Goal: Check status: Check status

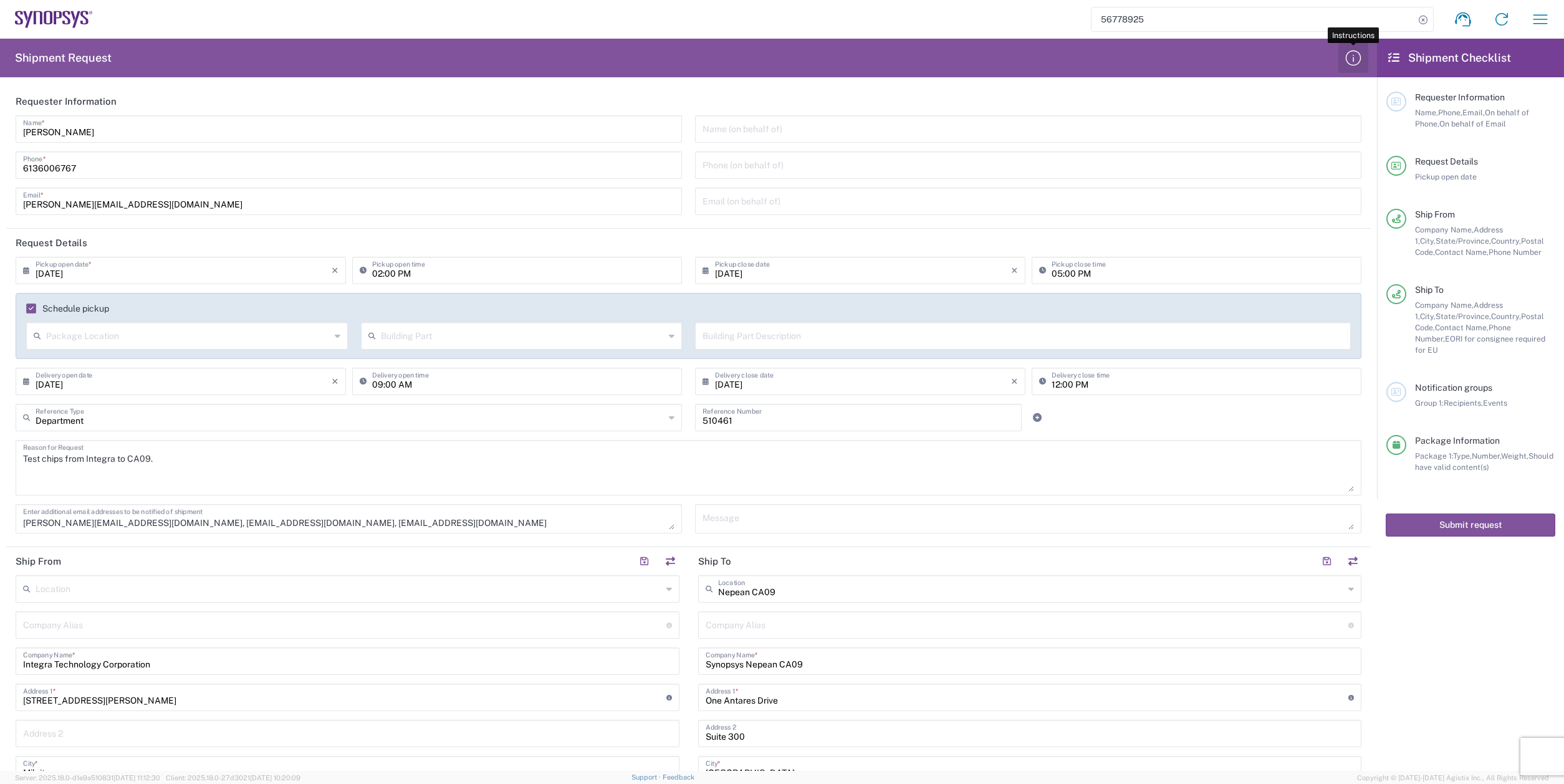
click at [1362, 66] on icon "button" at bounding box center [1353, 58] width 20 height 20
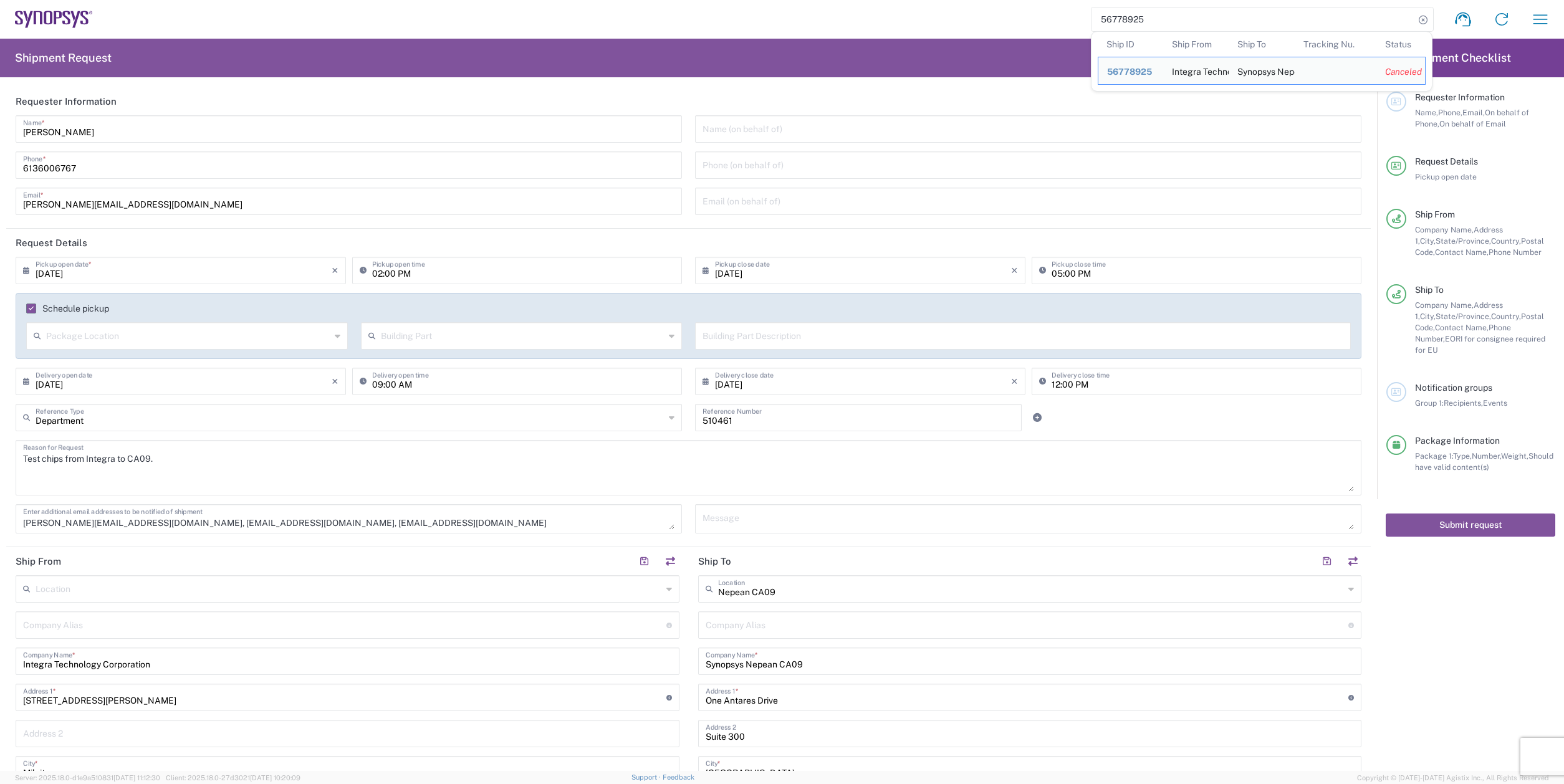
drag, startPoint x: 1164, startPoint y: 22, endPoint x: 1059, endPoint y: 17, distance: 105.1
click at [1092, 17] on input "56778925" at bounding box center [1253, 19] width 323 height 24
paste input "84264"
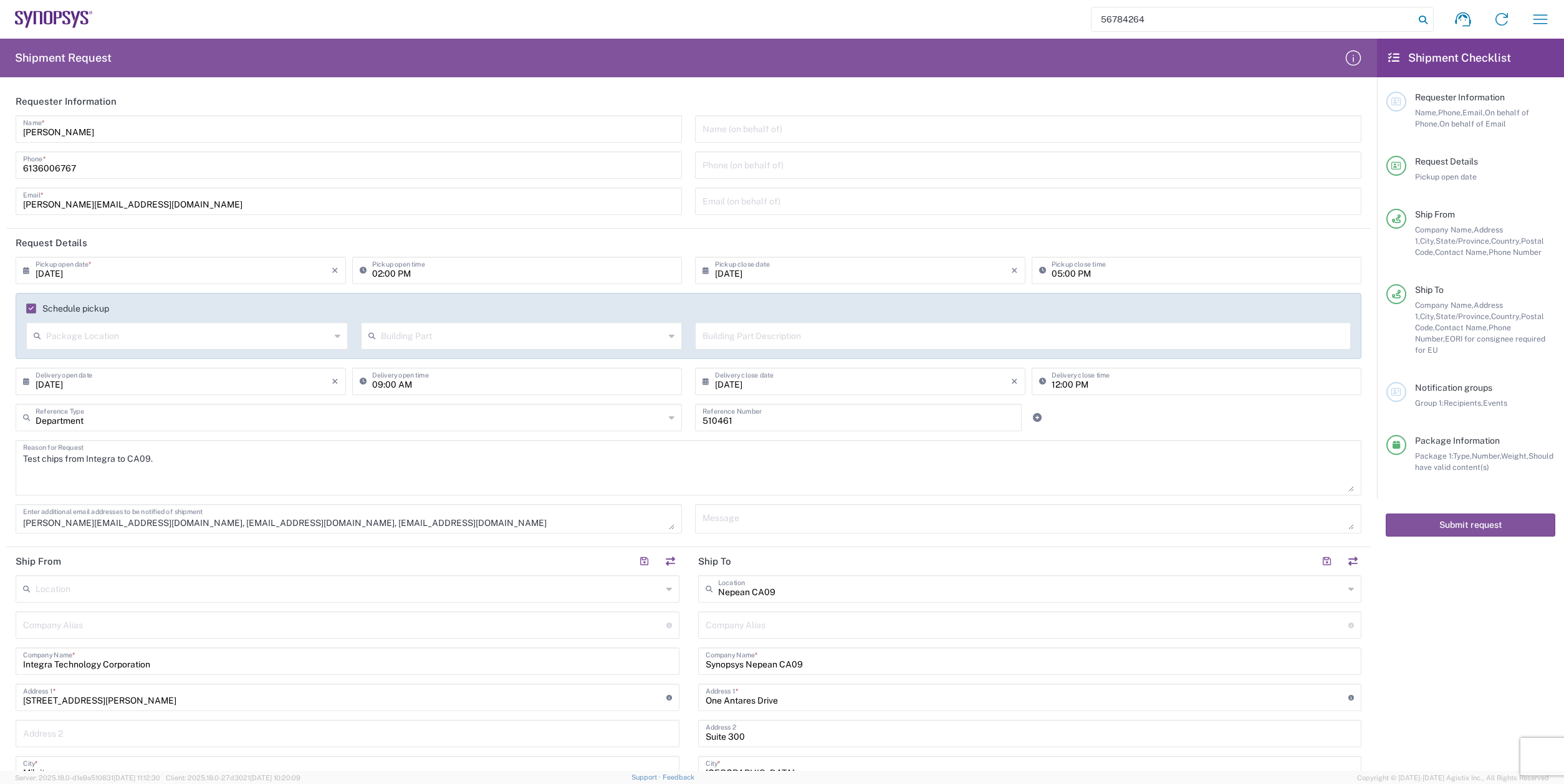
type input "56784264"
click at [1420, 18] on icon at bounding box center [1423, 20] width 17 height 17
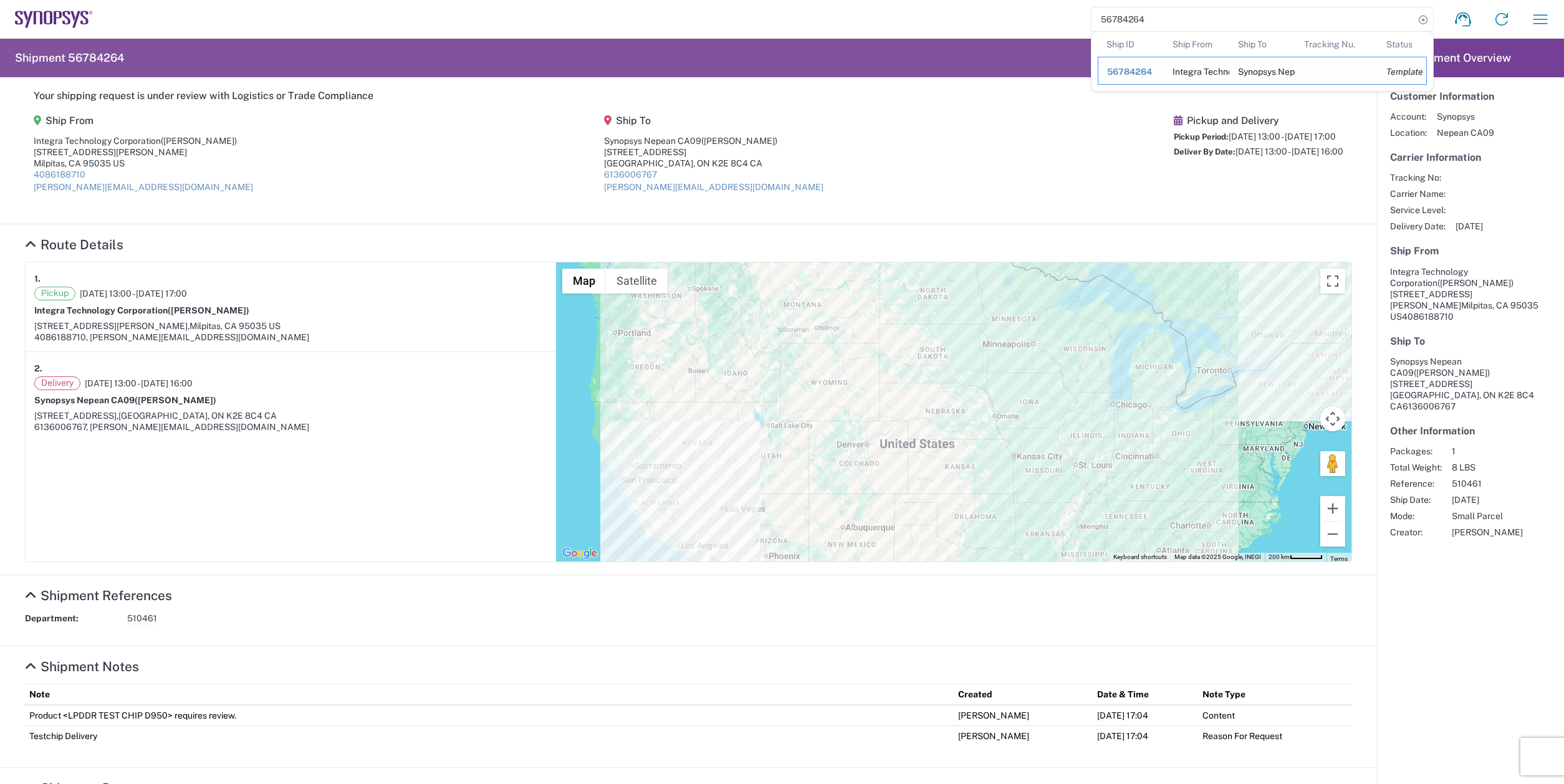
click at [1135, 73] on span "56784264" at bounding box center [1130, 71] width 45 height 10
click at [1347, 24] on input "56784264" at bounding box center [1253, 19] width 323 height 24
drag, startPoint x: 1159, startPoint y: 18, endPoint x: 1092, endPoint y: 18, distance: 67.0
click at [1092, 18] on input "56784264" at bounding box center [1253, 19] width 323 height 24
click at [322, 204] on agx-shipment-main-routing-info "Ship From Integra Technology Corporation ([PERSON_NAME]) [STREET_ADDRESS][PERSO…" at bounding box center [689, 158] width 1327 height 105
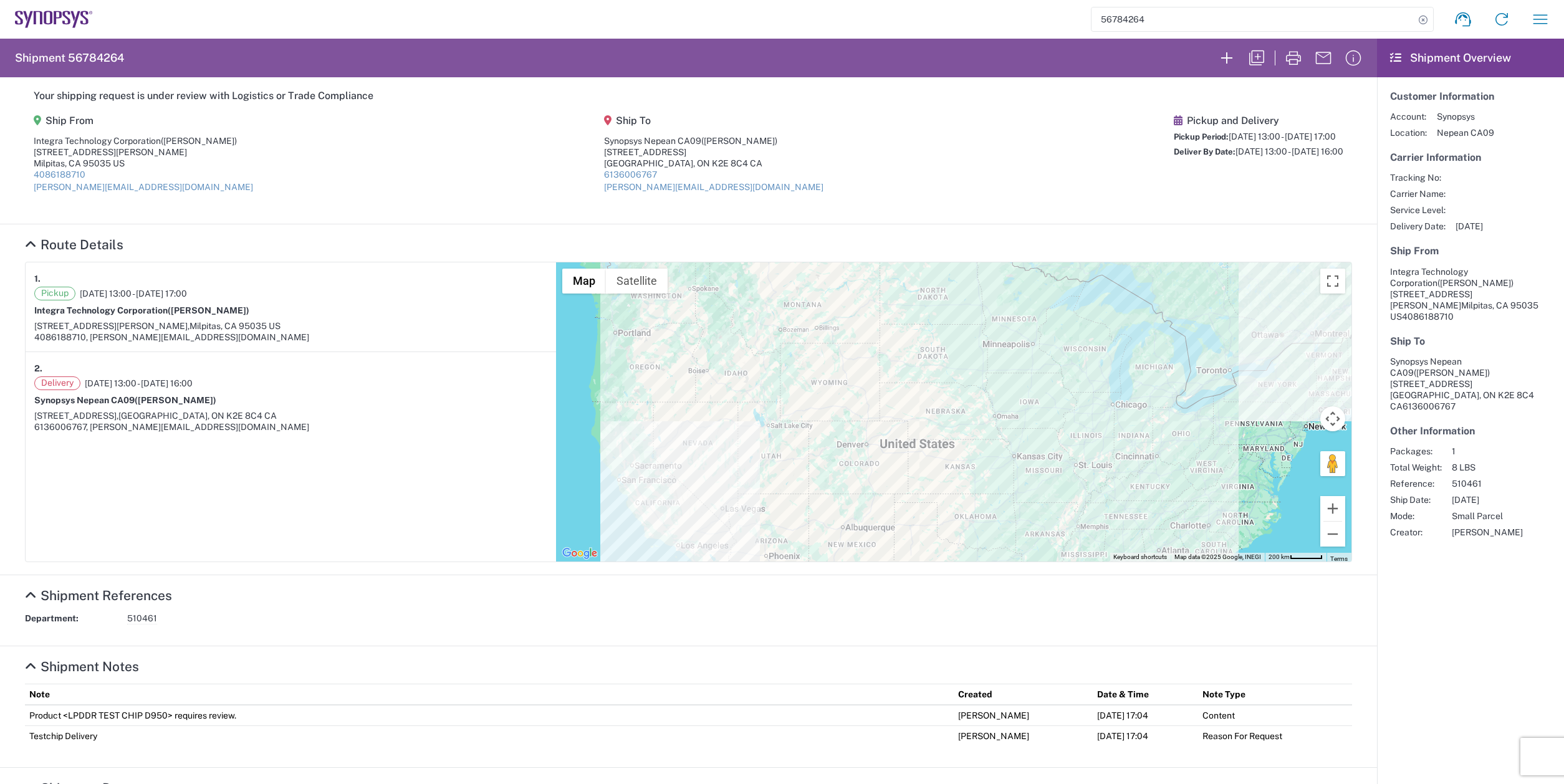
click at [344, 217] on section "Your shipping request is under review with Logistics or Trade Compliance Ship F…" at bounding box center [689, 151] width 1377 height 147
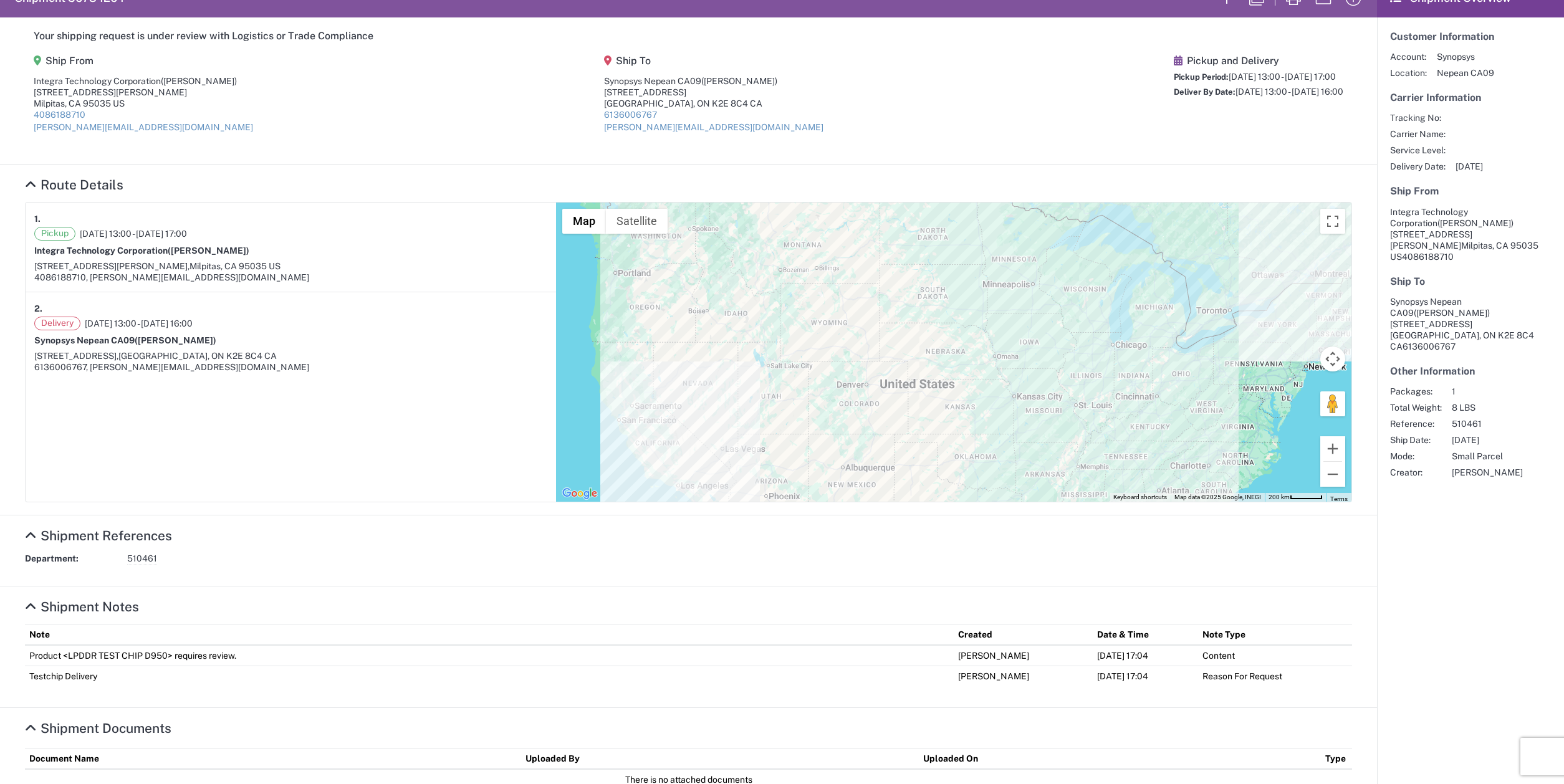
scroll to position [100, 0]
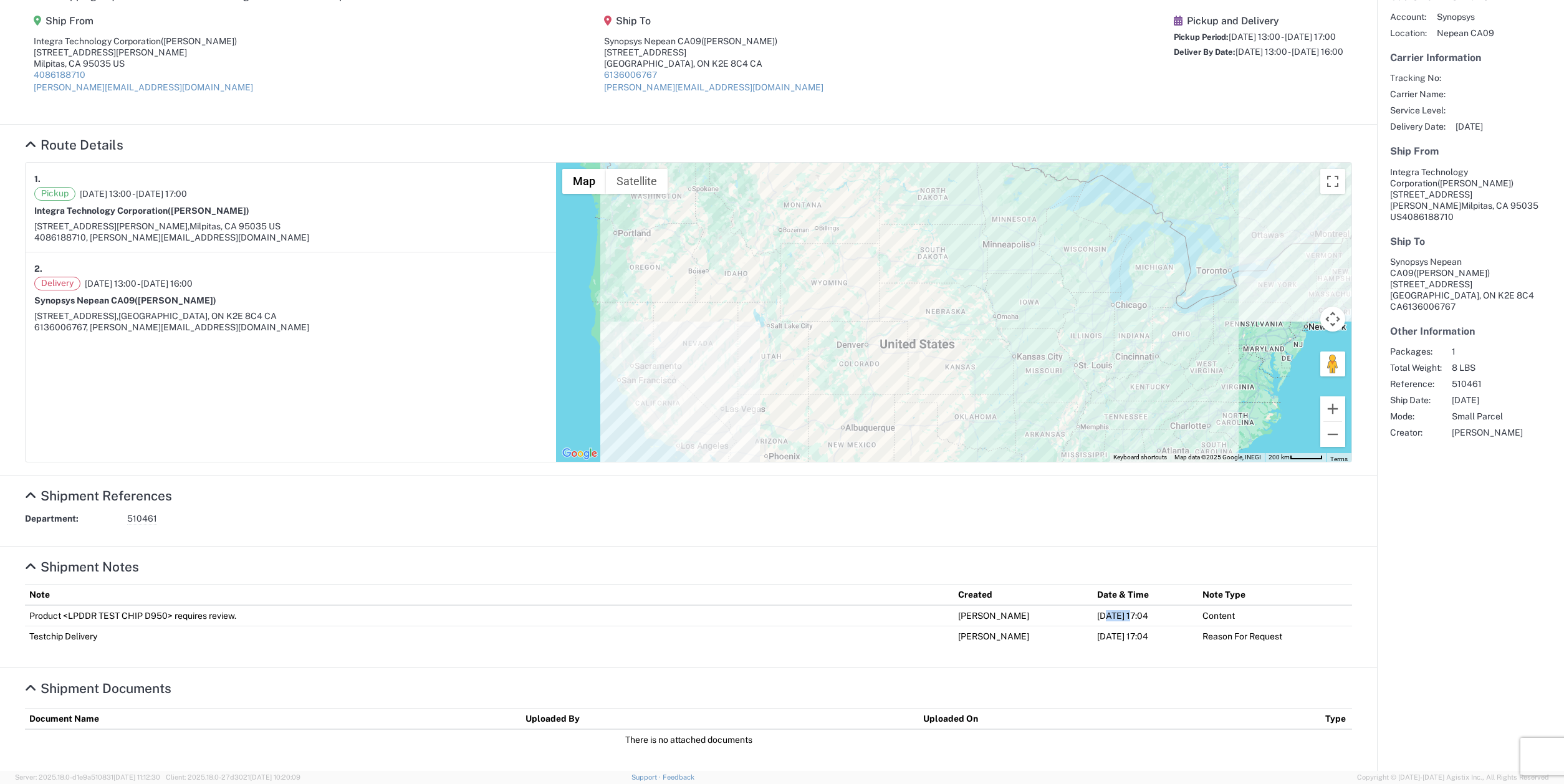
drag, startPoint x: 1108, startPoint y: 616, endPoint x: 1080, endPoint y: 617, distance: 28.0
click at [1093, 617] on td "[DATE] 17:04" at bounding box center [1145, 616] width 105 height 21
click at [1129, 612] on td "[DATE] 17:04" at bounding box center [1145, 616] width 105 height 21
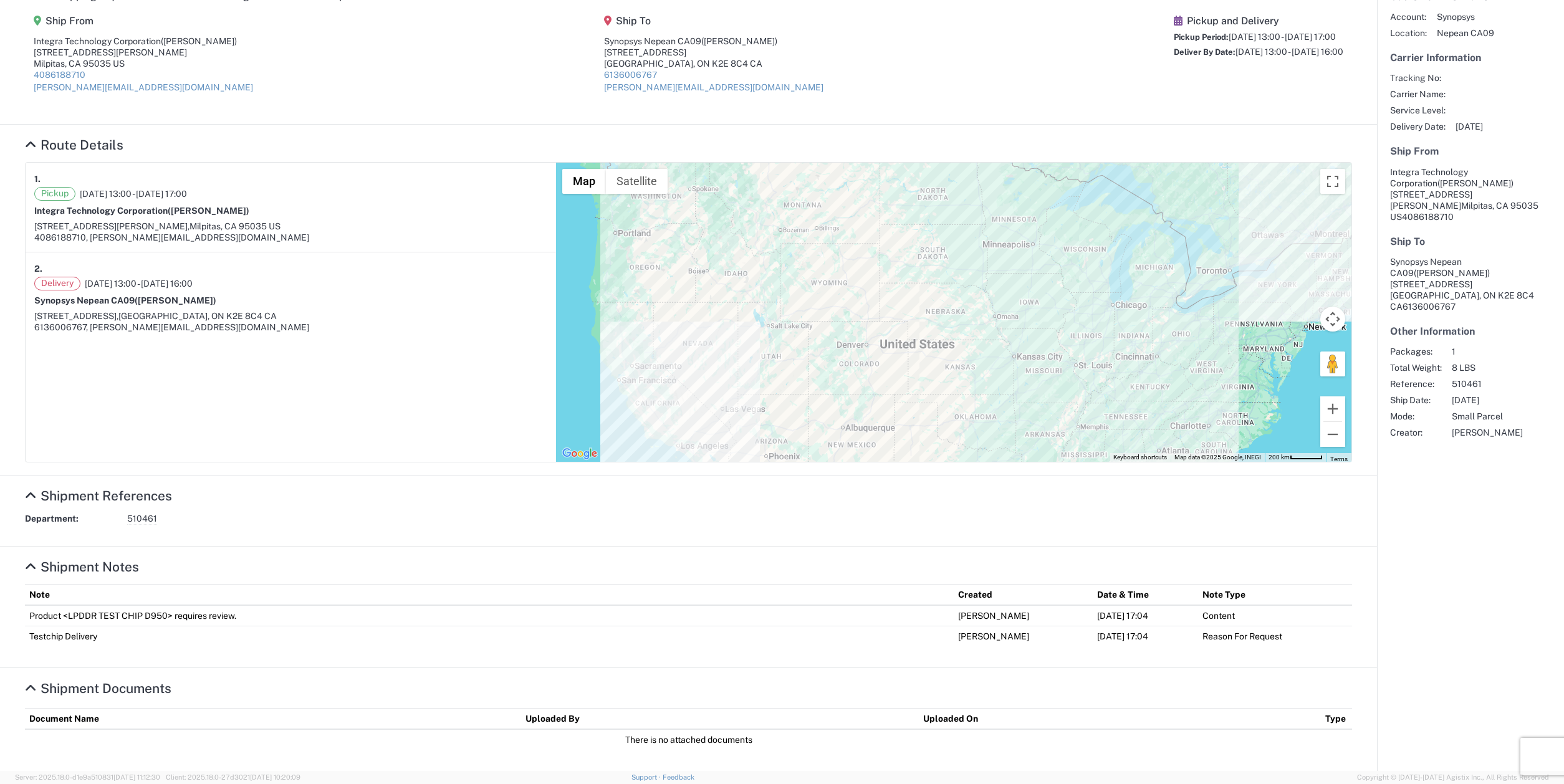
click at [1129, 612] on td "[DATE] 17:04" at bounding box center [1145, 616] width 105 height 21
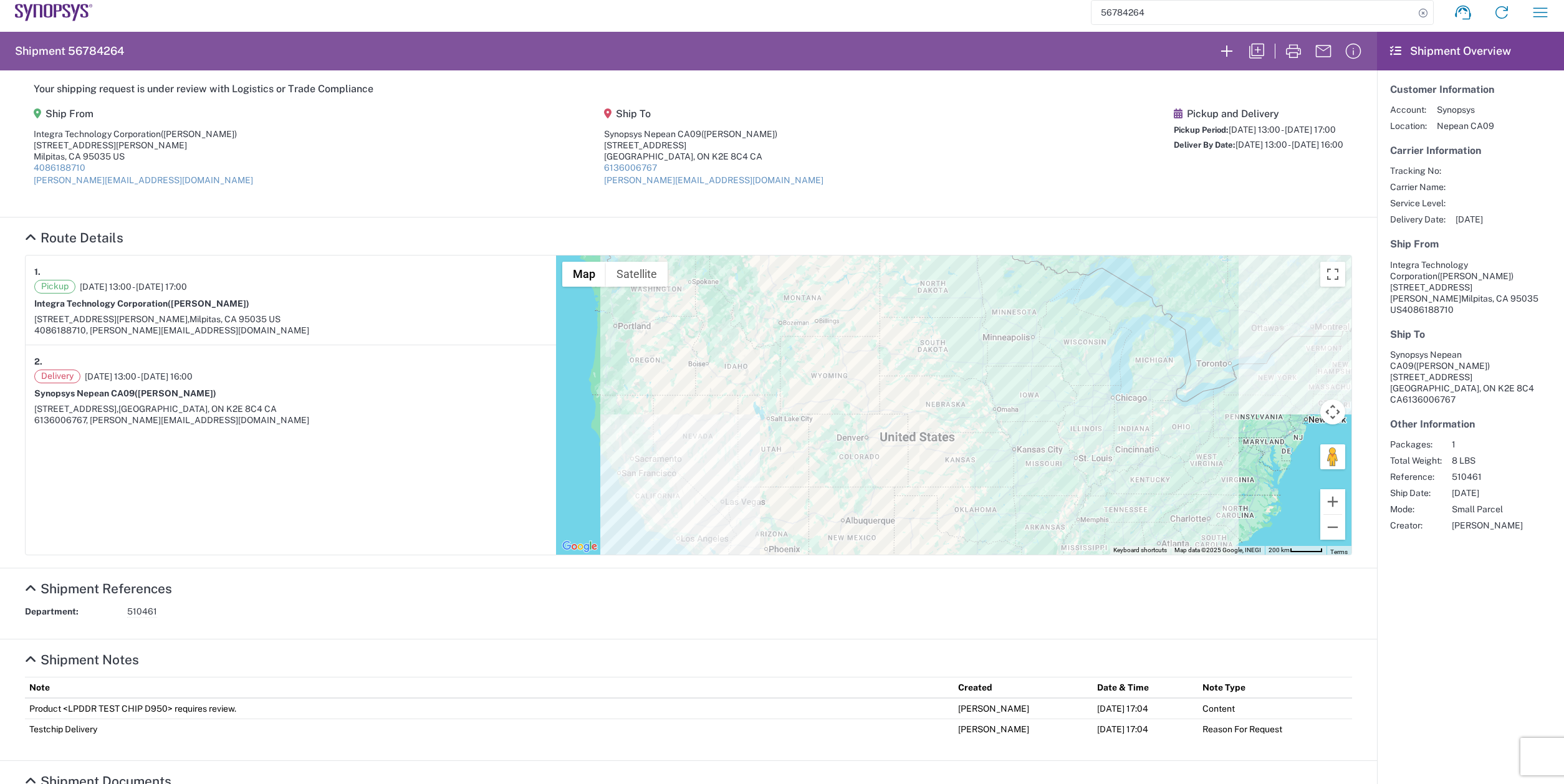
scroll to position [0, 0]
